Goal: Transaction & Acquisition: Purchase product/service

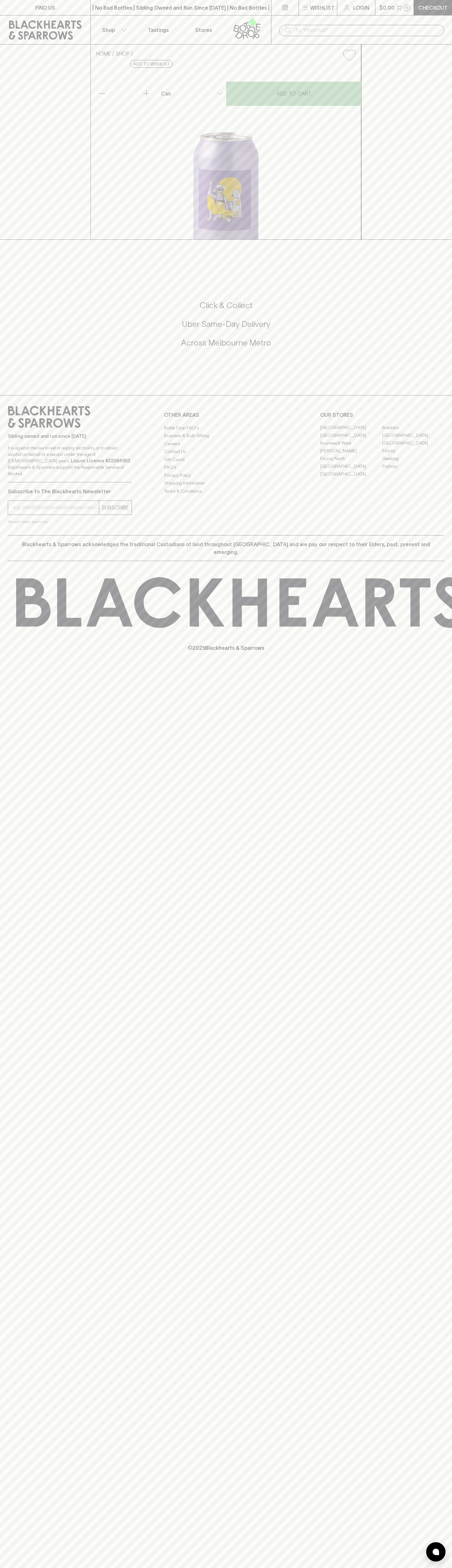
click at [406, 8] on p "0" at bounding box center [406, 8] width 2 height 4
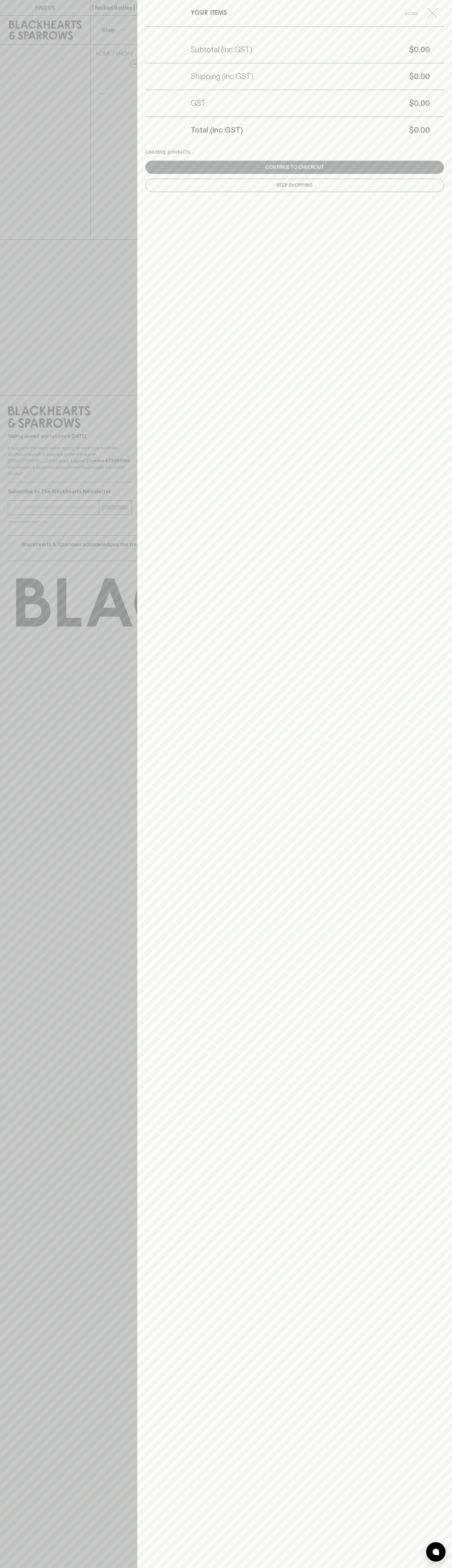
click at [433, 1095] on div "YOUR ITEMS Close Subtotal (inc GST) $0.00 Shipping (inc GST) $0.00 GST $0.00 To…" at bounding box center [294, 784] width 314 height 1568
click at [433, 1567] on html "FIND US | No Bad Bottles | Sibling Owned and Run Since 2006 | No Bad Bottles | …" at bounding box center [226, 784] width 452 height 1568
click at [29, 1517] on div at bounding box center [226, 784] width 452 height 1568
